Goal: Navigation & Orientation: Find specific page/section

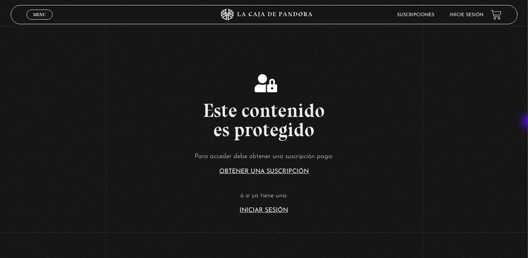
scroll to position [92, 0]
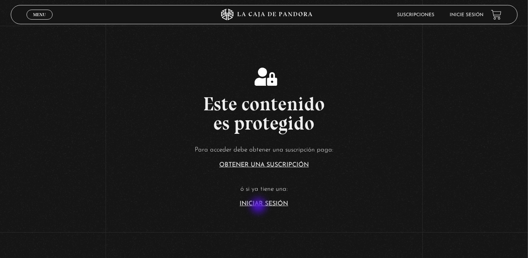
click at [259, 206] on link "Iniciar Sesión" at bounding box center [264, 204] width 48 height 6
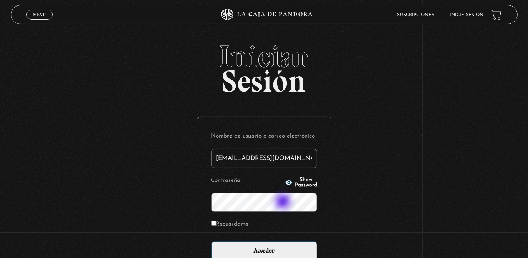
type input "valecollado.95@gmail.com"
click at [211, 241] on input "Acceder" at bounding box center [264, 250] width 106 height 19
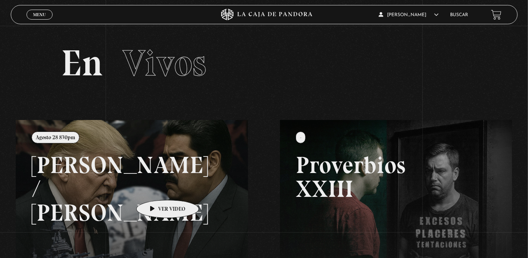
click at [156, 188] on link at bounding box center [280, 249] width 528 height 258
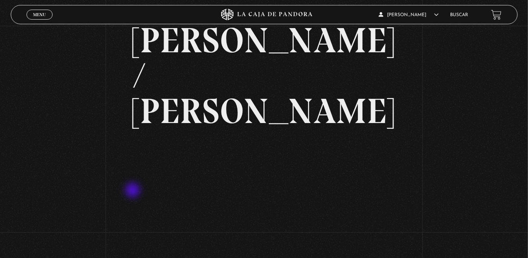
scroll to position [46, 0]
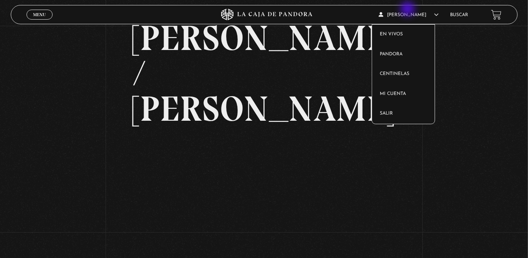
click at [409, 13] on span "[PERSON_NAME]" at bounding box center [409, 15] width 60 height 5
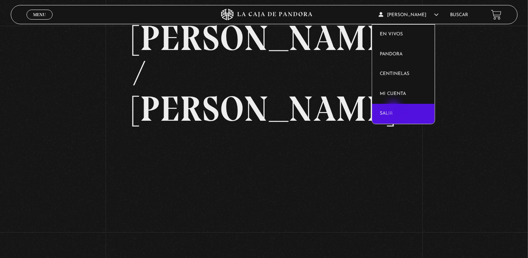
click at [394, 109] on link "Salir" at bounding box center [403, 114] width 63 height 20
